Goal: Task Accomplishment & Management: Manage account settings

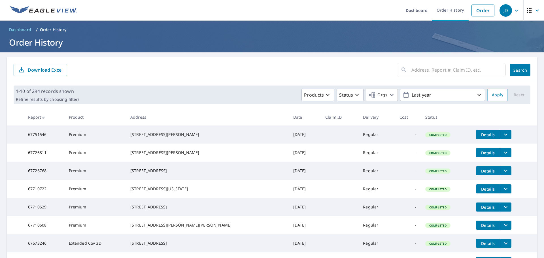
click at [504, 136] on icon "filesDropdownBtn-67751546" at bounding box center [505, 135] width 3 height 2
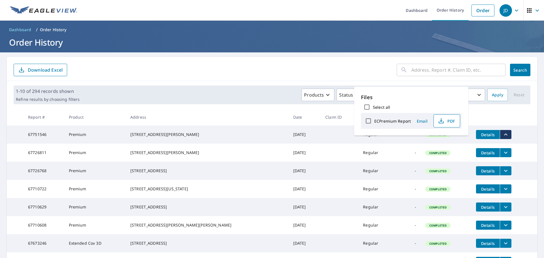
click at [453, 124] on span "PDF" at bounding box center [446, 121] width 18 height 7
click at [255, 9] on ul "Dashboard Order History Order" at bounding box center [288, 10] width 417 height 21
